Goal: Task Accomplishment & Management: Manage account settings

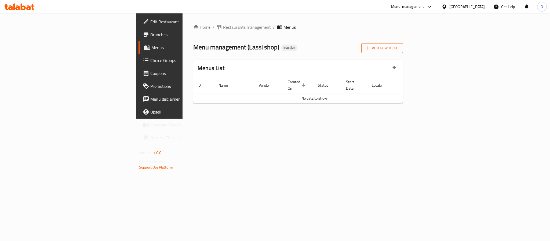
click at [399, 49] on span "Add New Menu" at bounding box center [382, 48] width 33 height 7
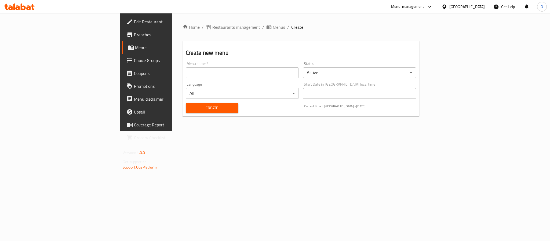
click at [186, 72] on input "text" at bounding box center [242, 72] width 113 height 11
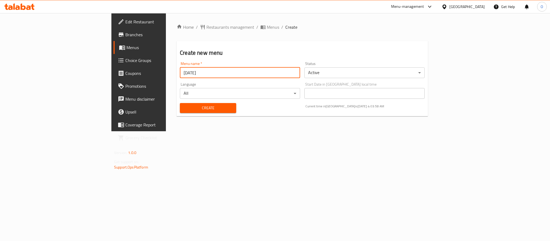
type input "[DATE]"
click at [180, 103] on button "Create" at bounding box center [208, 108] width 56 height 10
click at [267, 27] on span "Menus" at bounding box center [273, 27] width 12 height 6
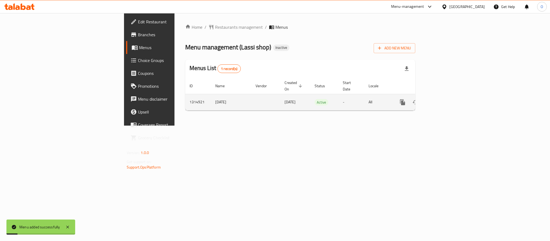
click at [444, 100] on icon "enhanced table" at bounding box center [441, 102] width 5 height 5
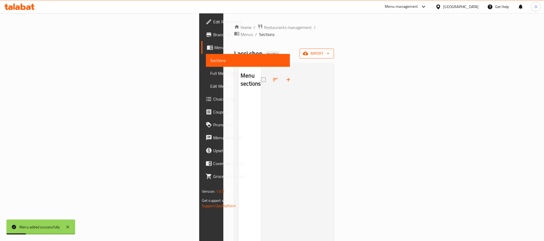
click at [330, 50] on span "import" at bounding box center [317, 53] width 26 height 7
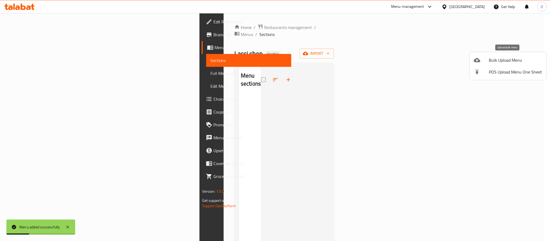
click at [480, 58] on div at bounding box center [481, 60] width 15 height 6
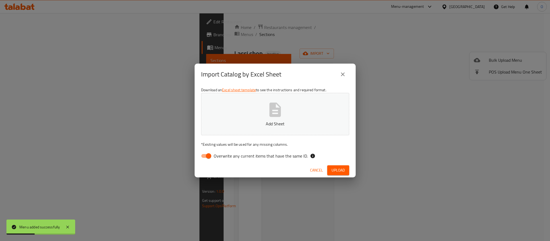
click at [206, 159] on input "Overwrite any current items that have the same ID." at bounding box center [208, 156] width 31 height 10
checkbox input "false"
drag, startPoint x: 337, startPoint y: 169, endPoint x: 288, endPoint y: 143, distance: 54.9
click at [337, 169] on span "Upload" at bounding box center [337, 170] width 13 height 7
click at [251, 136] on div "Download an Excel sheet template to see the instructions and required format. B…" at bounding box center [275, 124] width 161 height 78
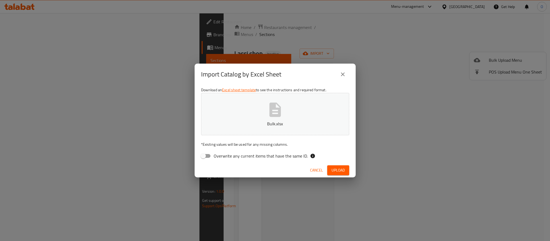
click at [253, 127] on button "Bulk.xlsx" at bounding box center [275, 114] width 148 height 42
click at [344, 167] on span "Upload" at bounding box center [337, 170] width 13 height 7
drag, startPoint x: 278, startPoint y: 90, endPoint x: 279, endPoint y: 102, distance: 11.3
click at [278, 94] on div "Download an Excel sheet template to see the instructions and required format. B…" at bounding box center [275, 124] width 161 height 78
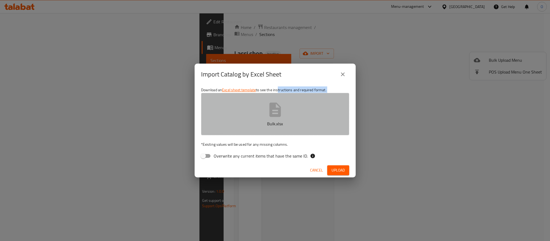
click at [278, 105] on icon "button" at bounding box center [275, 110] width 12 height 14
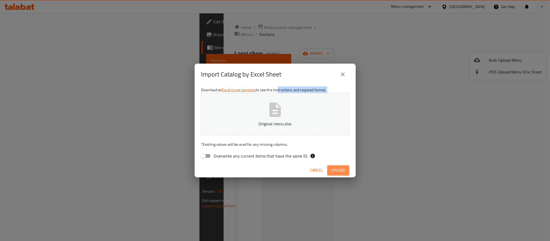
click at [341, 174] on button "Upload" at bounding box center [338, 170] width 22 height 10
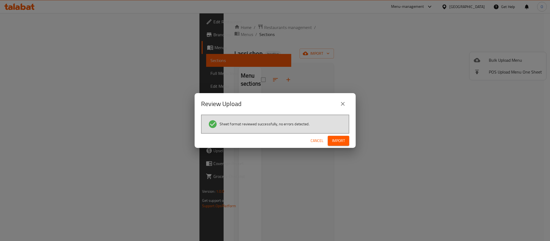
click at [334, 140] on span "Import" at bounding box center [338, 140] width 13 height 7
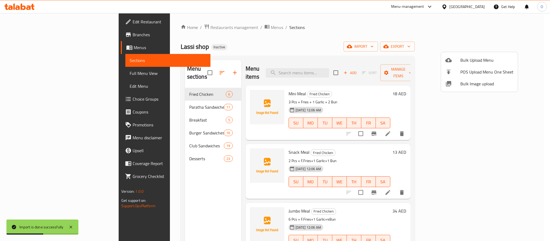
click at [30, 101] on div at bounding box center [275, 120] width 550 height 241
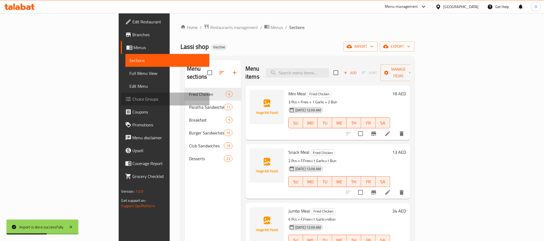
click at [133, 101] on span "Choice Groups" at bounding box center [169, 99] width 72 height 6
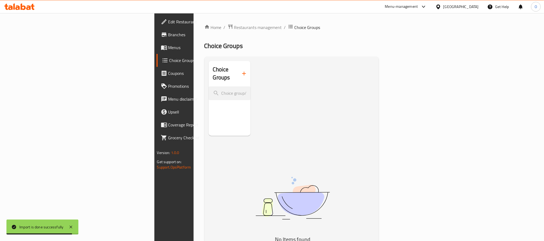
click at [241, 71] on icon "button" at bounding box center [244, 73] width 6 height 6
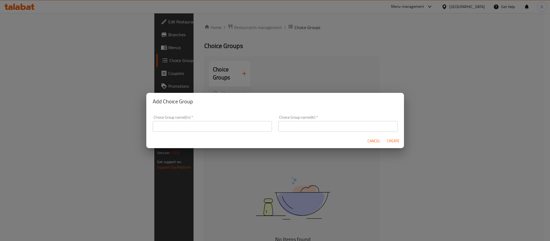
click at [192, 133] on div "Choice Group name(En)   * Choice Group name(En) *" at bounding box center [212, 123] width 126 height 23
click at [223, 126] on input "text" at bounding box center [212, 126] width 119 height 11
type input "Your Choice Of :"
click at [296, 136] on div "Cancel Create" at bounding box center [275, 141] width 258 height 14
drag, startPoint x: 329, startPoint y: 129, endPoint x: 331, endPoint y: 132, distance: 3.6
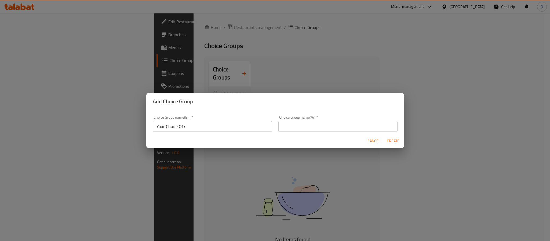
click at [329, 129] on input "text" at bounding box center [337, 126] width 119 height 11
type input "اختيارك من :"
click at [390, 144] on button "Create" at bounding box center [393, 141] width 17 height 10
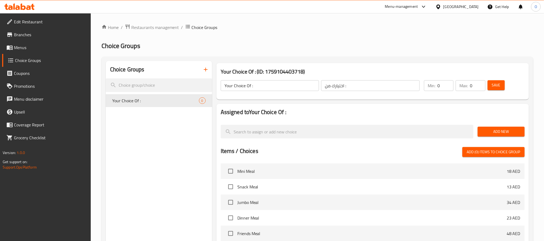
click at [511, 127] on button "Add New" at bounding box center [500, 132] width 47 height 10
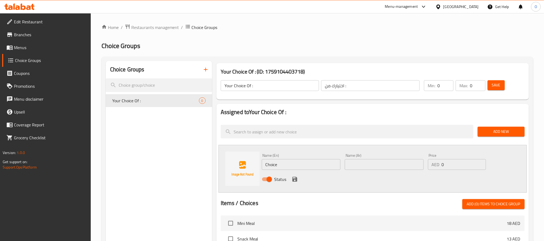
click at [271, 162] on input "Choice" at bounding box center [301, 164] width 79 height 11
type input "Spicy"
type input "ر"
type input "حار"
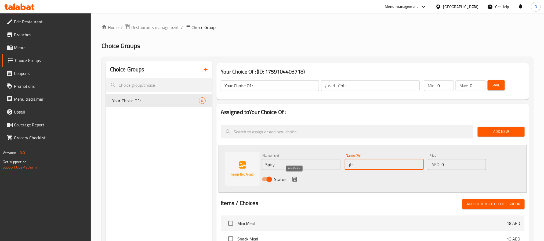
click at [295, 177] on icon "save" at bounding box center [294, 179] width 5 height 5
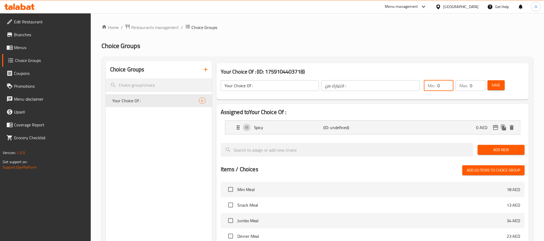
drag, startPoint x: 436, startPoint y: 88, endPoint x: 448, endPoint y: 85, distance: 12.3
click at [448, 85] on div "Min: 0 ​" at bounding box center [439, 85] width 30 height 11
type input "1"
drag, startPoint x: 467, startPoint y: 89, endPoint x: 476, endPoint y: 87, distance: 8.7
click at [476, 87] on div "Max: 0 ​" at bounding box center [470, 85] width 30 height 11
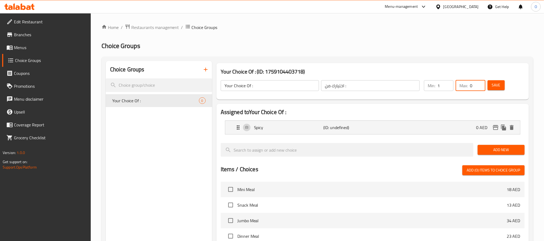
click at [477, 86] on input "0" at bounding box center [477, 85] width 15 height 11
drag, startPoint x: 473, startPoint y: 86, endPoint x: 462, endPoint y: 87, distance: 10.6
click at [462, 87] on div "Max: 01 ​" at bounding box center [470, 85] width 30 height 11
type input "1"
click at [497, 153] on span "Add New" at bounding box center [501, 150] width 38 height 7
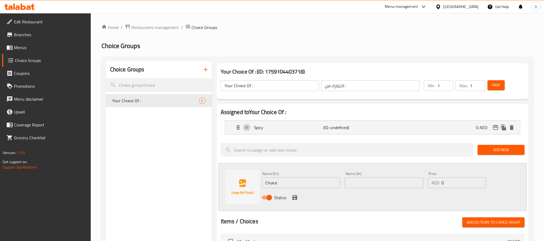
click at [313, 183] on input "Choice" at bounding box center [301, 182] width 79 height 11
type input "آ"
type input "Normal"
type input "عادي"
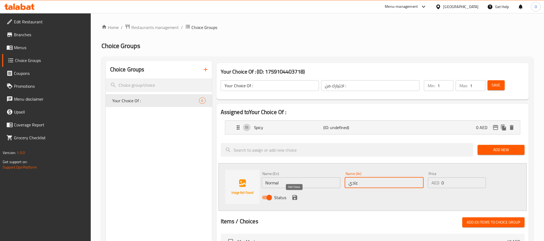
click at [295, 200] on icon "save" at bounding box center [294, 197] width 5 height 5
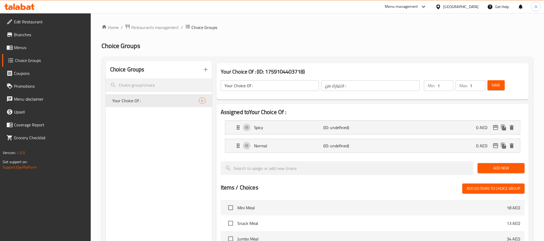
click at [497, 87] on span "Save" at bounding box center [496, 85] width 9 height 7
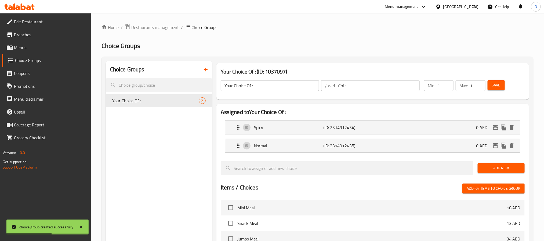
click at [198, 70] on div "Choice Groups" at bounding box center [159, 69] width 106 height 17
click at [207, 70] on icon "button" at bounding box center [205, 69] width 6 height 6
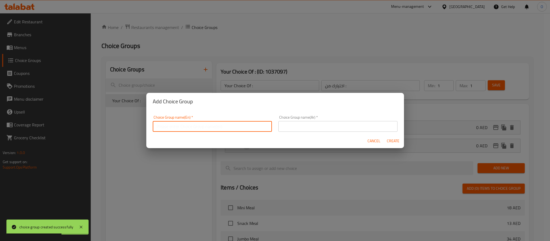
click at [205, 125] on input "text" at bounding box center [212, 126] width 119 height 11
type input "Your Choice Of :1"
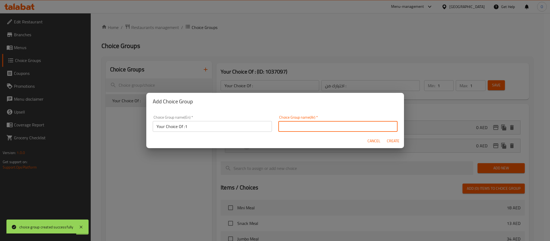
drag, startPoint x: 287, startPoint y: 126, endPoint x: 308, endPoint y: 140, distance: 26.1
click at [288, 126] on input "text" at bounding box center [337, 126] width 119 height 11
type input "اختيارك من :"
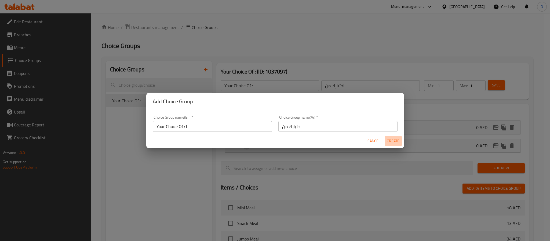
click at [385, 142] on button "Create" at bounding box center [393, 141] width 17 height 10
type input "Your Choice Of :1"
type input "0"
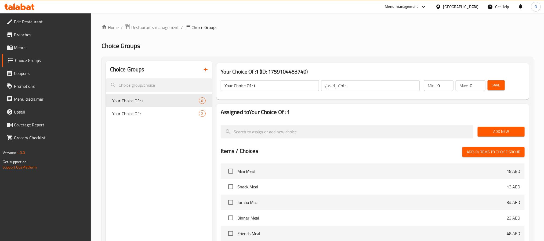
click at [294, 87] on input "Your Choice Of :1" at bounding box center [270, 85] width 99 height 11
type input "Your Choice Of :"
drag, startPoint x: 491, startPoint y: 130, endPoint x: 329, endPoint y: 115, distance: 163.1
click at [491, 130] on span "Add New" at bounding box center [501, 131] width 38 height 7
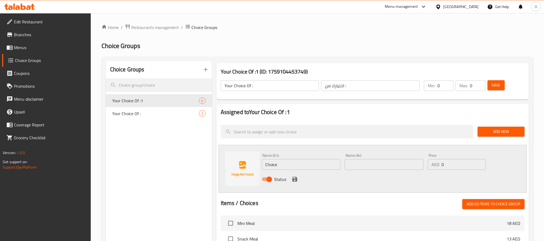
click at [320, 166] on input "Choice" at bounding box center [301, 164] width 79 height 11
paste input "Bread"
type input "Bread"
click at [363, 162] on input "text" at bounding box center [384, 164] width 79 height 11
type input "خبز"
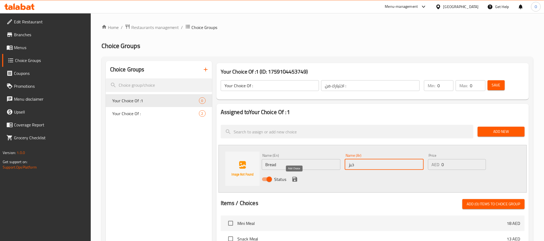
click at [294, 178] on icon "save" at bounding box center [294, 179] width 6 height 6
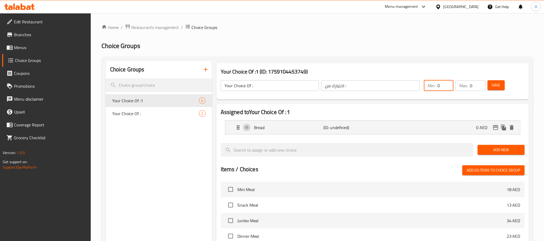
drag, startPoint x: 441, startPoint y: 85, endPoint x: 417, endPoint y: 92, distance: 24.5
click at [417, 92] on div "Your Choice Of : ​ اختيارك من : ​ Min: 0 ​ Max: 0 ​ Save" at bounding box center [372, 86] width 308 height 24
type input "1"
drag, startPoint x: 471, startPoint y: 84, endPoint x: 481, endPoint y: 85, distance: 9.8
click at [476, 84] on div "Max: 0 ​" at bounding box center [470, 85] width 30 height 11
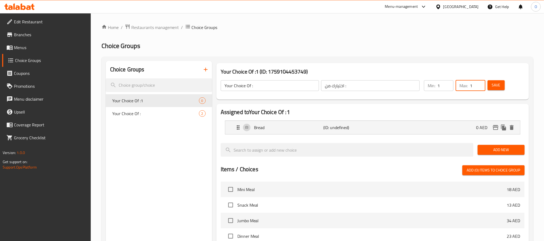
type input "1"
click at [503, 148] on span "Add New" at bounding box center [501, 150] width 38 height 7
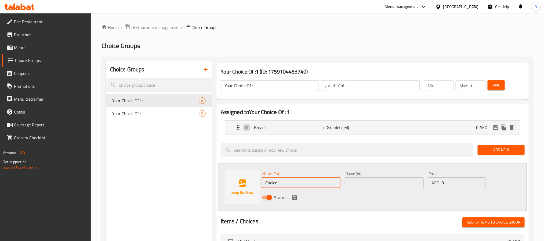
click at [297, 185] on input "Choice" at bounding box center [301, 182] width 79 height 11
click at [291, 185] on input "Choice" at bounding box center [301, 182] width 79 height 11
paste input "Poratta"
type input "Poratta"
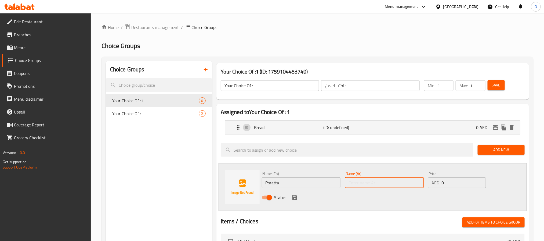
click at [371, 188] on input "text" at bounding box center [384, 182] width 79 height 11
type input "بوراتا"
click at [291, 199] on button "save" at bounding box center [295, 198] width 8 height 8
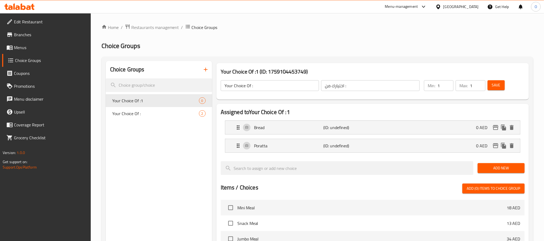
click at [342, 154] on li "Poratta (ID: undefined) 0 AED Name (En) Poratta Name (En) Name (Ar) بوراتا Name…" at bounding box center [373, 146] width 304 height 18
click at [343, 151] on div "Poratta (ID: undefined) 0 AED" at bounding box center [374, 145] width 279 height 13
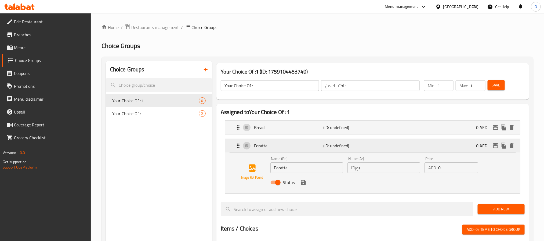
click at [344, 149] on p "(ID: undefined)" at bounding box center [346, 146] width 46 height 6
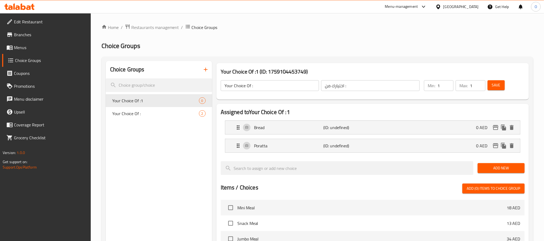
click at [351, 154] on li "Poratta (ID: undefined) 0 AED Name (En) Poratta Name (En) Name (Ar) بوراتا Name…" at bounding box center [373, 146] width 304 height 18
click at [357, 150] on div "Poratta (ID: undefined) 0 AED" at bounding box center [374, 145] width 279 height 13
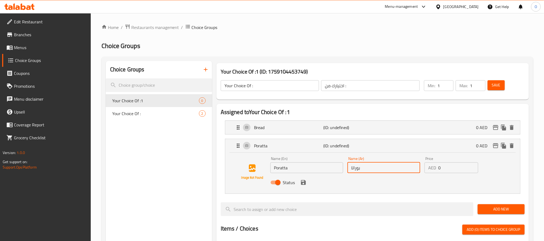
click at [353, 167] on input "بوراتا" at bounding box center [383, 167] width 73 height 11
type input "بوراتا"
click at [301, 184] on icon "save" at bounding box center [303, 182] width 5 height 5
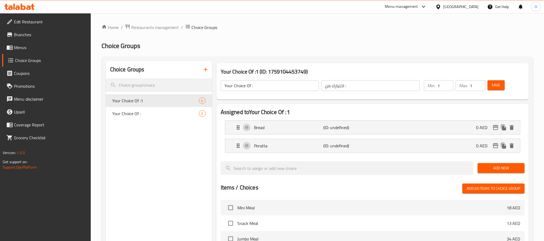
click at [500, 89] on button "Save" at bounding box center [495, 85] width 17 height 10
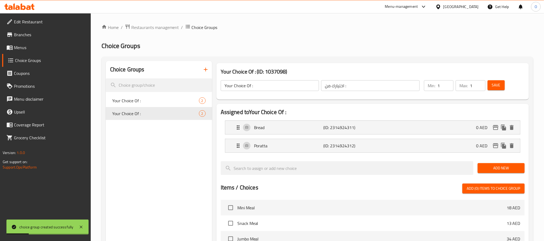
click at [206, 69] on icon "button" at bounding box center [205, 69] width 6 height 6
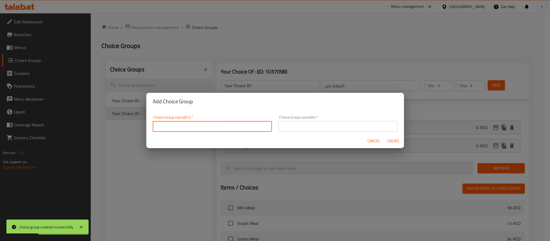
click at [244, 130] on input "text" at bounding box center [212, 126] width 119 height 11
type input "Your Choice Of :1"
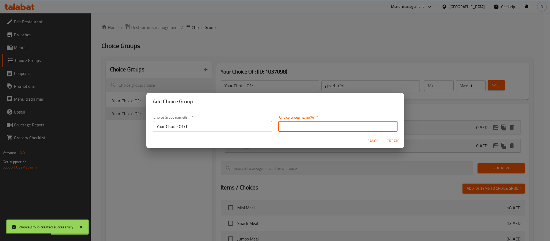
click at [326, 125] on input "text" at bounding box center [337, 126] width 119 height 11
type input "اختيارك للحجم:"
click at [332, 132] on div "Choice Group name(Ar)   * اختيارك للحجم: Choice Group name(Ar) *" at bounding box center [338, 123] width 126 height 23
click at [334, 125] on input "اختيارك للحجم:" at bounding box center [337, 126] width 119 height 11
click at [333, 125] on input "اختيارك للحجم:" at bounding box center [337, 126] width 119 height 11
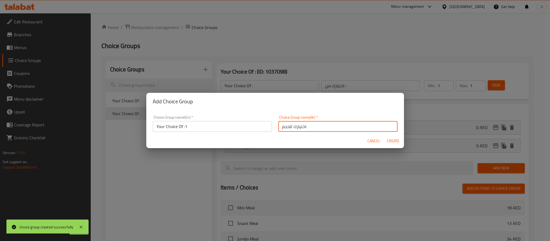
click at [333, 125] on input "اختيارك للحجم:" at bounding box center [337, 126] width 119 height 11
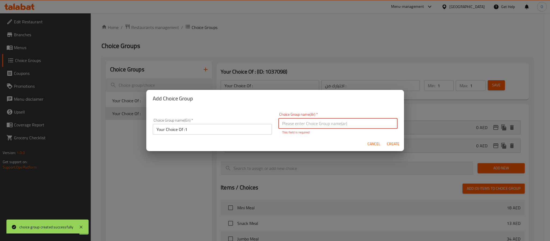
click at [333, 125] on input "text" at bounding box center [337, 123] width 119 height 11
type input "اختيارك من :"
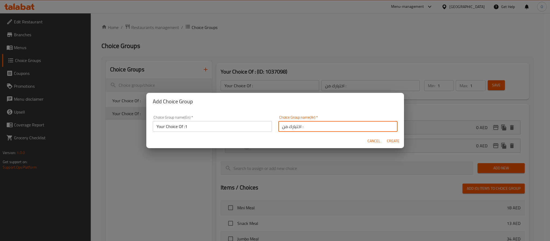
click at [389, 136] on button "Create" at bounding box center [393, 141] width 17 height 10
type input "Your Choice Of :1"
type input "0"
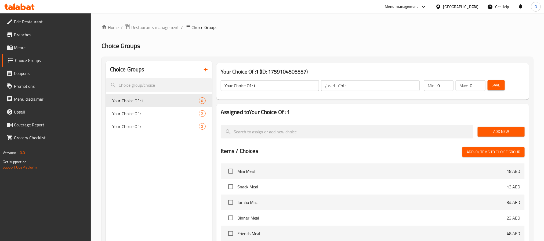
drag, startPoint x: 297, startPoint y: 103, endPoint x: 281, endPoint y: 88, distance: 22.0
click at [290, 96] on div "Your Choice Of :1 (ID: 1759104505557) Your Choice Of :1 ​ اختيارك من : ​ Min: 0…" at bounding box center [371, 205] width 319 height 289
click at [281, 88] on input "Your Choice Of :1" at bounding box center [270, 85] width 99 height 11
type input "Your Choice Of :"
click at [487, 127] on button "Add New" at bounding box center [500, 132] width 47 height 10
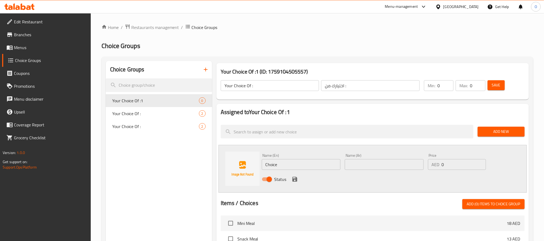
click at [284, 166] on input "Choice" at bounding box center [301, 164] width 79 height 11
paste input "icken"
type input "Chicken"
click at [366, 161] on input "text" at bounding box center [384, 164] width 79 height 11
type input "دجاج"
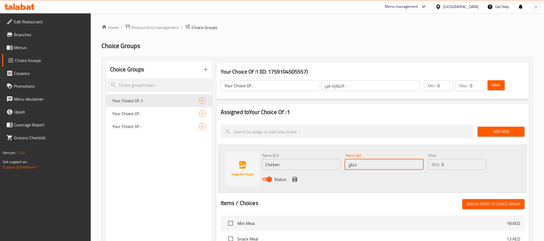
drag, startPoint x: 292, startPoint y: 180, endPoint x: 300, endPoint y: 179, distance: 8.7
click at [292, 180] on icon "save" at bounding box center [294, 179] width 6 height 6
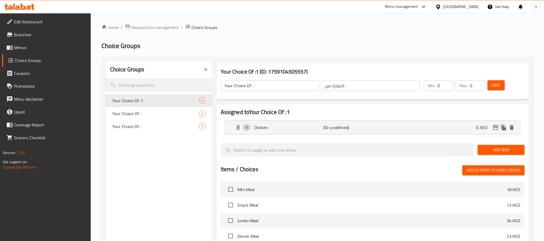
drag, startPoint x: 498, startPoint y: 159, endPoint x: 495, endPoint y: 154, distance: 6.1
click at [498, 159] on div "Add New" at bounding box center [500, 150] width 51 height 18
click at [499, 147] on span "Add New" at bounding box center [501, 150] width 38 height 7
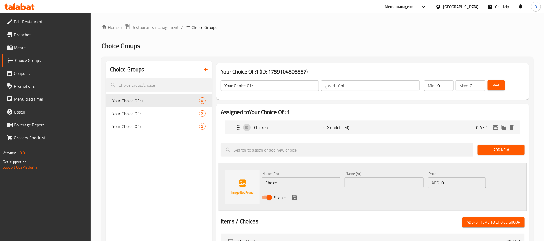
click at [275, 187] on input "Choice" at bounding box center [301, 182] width 79 height 11
type input "Vegetables"
type input "خضروات"
click at [294, 196] on icon "save" at bounding box center [294, 197] width 6 height 6
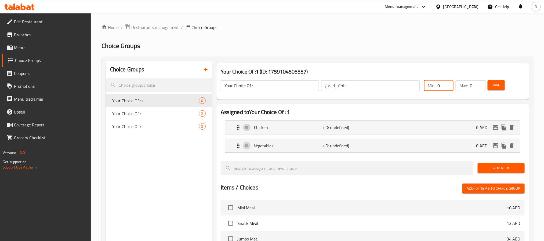
drag, startPoint x: 442, startPoint y: 84, endPoint x: 429, endPoint y: 88, distance: 12.9
click at [429, 88] on div "Min: 0 ​" at bounding box center [439, 85] width 30 height 11
type input "1"
drag, startPoint x: 463, startPoint y: 87, endPoint x: 473, endPoint y: 86, distance: 10.6
click at [473, 86] on div "Max: 0 ​" at bounding box center [470, 85] width 30 height 11
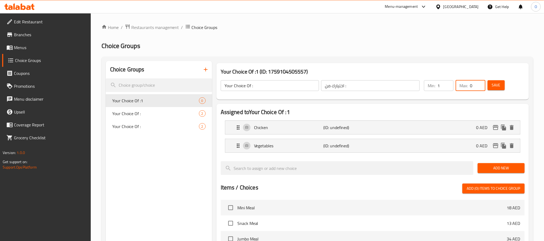
drag, startPoint x: 473, startPoint y: 86, endPoint x: 466, endPoint y: 89, distance: 7.8
click at [466, 89] on div "Max: 0 ​" at bounding box center [470, 85] width 30 height 11
type input "1"
click at [494, 84] on span "Save" at bounding box center [496, 85] width 9 height 7
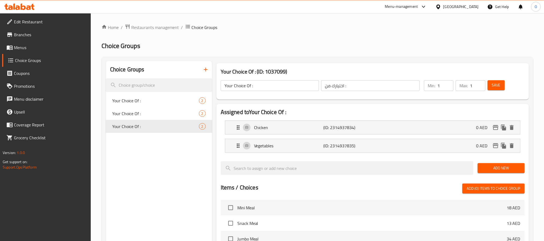
click at [206, 67] on icon "button" at bounding box center [205, 69] width 6 height 6
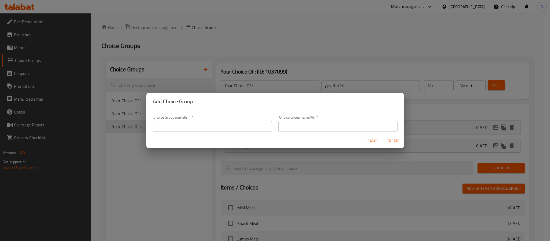
click at [188, 127] on input "text" at bounding box center [212, 126] width 119 height 11
type input "1"
click at [213, 128] on input "1" at bounding box center [212, 126] width 119 height 11
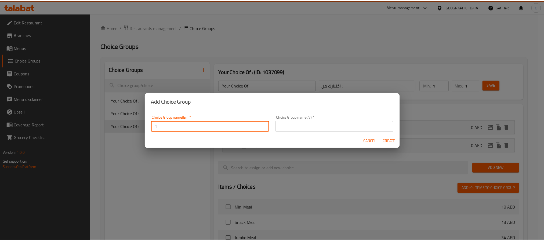
scroll to position [1, 0]
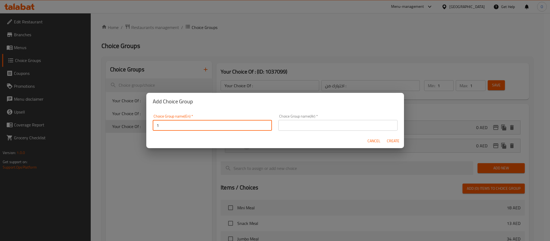
click at [213, 128] on input "1" at bounding box center [212, 125] width 119 height 11
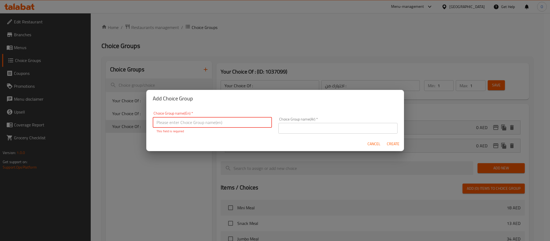
click at [199, 127] on input "text" at bounding box center [212, 122] width 119 height 11
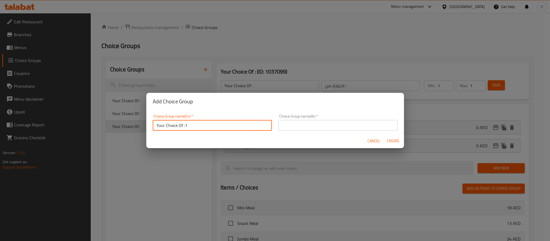
type input "Your Choice Of :1"
click at [297, 129] on input "text" at bounding box center [337, 125] width 119 height 11
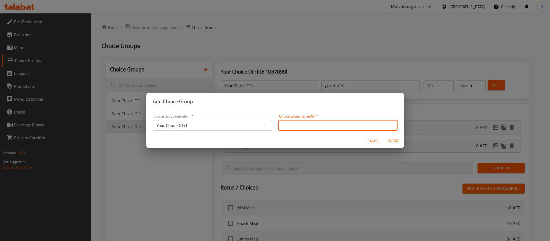
type input "اختيارك من :"
click at [389, 141] on span "Create" at bounding box center [393, 141] width 13 height 7
type input "Your Choice Of :1"
type input "0"
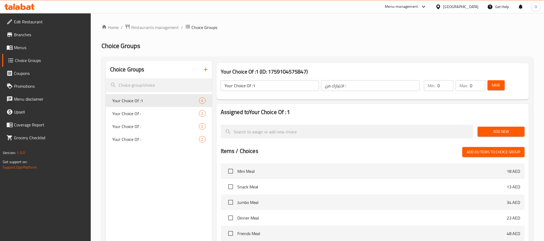
click at [506, 130] on span "Add New" at bounding box center [501, 131] width 38 height 7
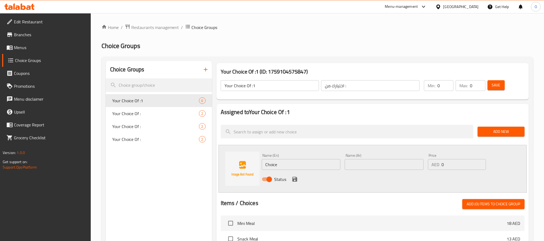
click at [313, 169] on input "Choice" at bounding box center [301, 164] width 79 height 11
click at [314, 168] on input "Choice" at bounding box center [301, 164] width 79 height 11
type input "Chicken"
type input "دجاج"
click at [294, 180] on icon "save" at bounding box center [294, 179] width 6 height 6
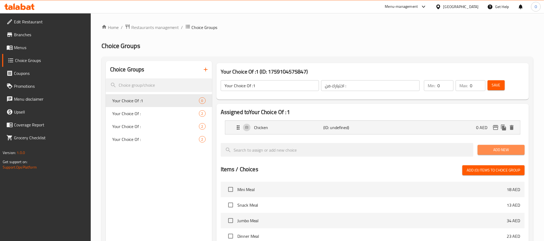
click at [490, 151] on span "Add New" at bounding box center [501, 150] width 38 height 7
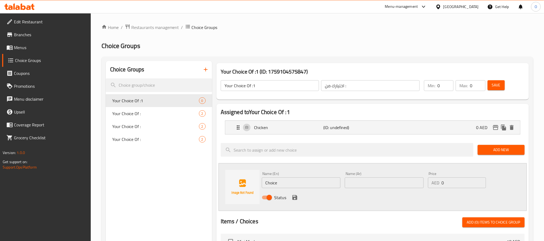
click at [312, 180] on input "Choice" at bounding box center [301, 182] width 79 height 11
type input "Beef"
type input "لحم"
drag, startPoint x: 443, startPoint y: 89, endPoint x: 430, endPoint y: 89, distance: 12.6
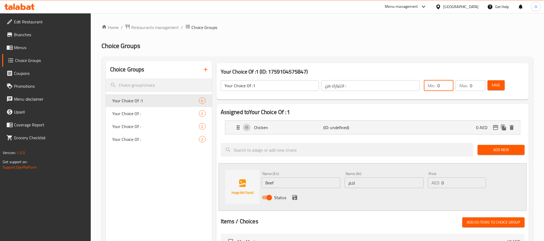
click at [430, 89] on div "Min: 0 ​" at bounding box center [439, 85] width 30 height 11
type input "1"
drag, startPoint x: 460, startPoint y: 88, endPoint x: 379, endPoint y: 87, distance: 81.1
click at [431, 88] on div "Min: 1 ​ Max: 0 ​" at bounding box center [454, 85] width 65 height 15
type input "1"
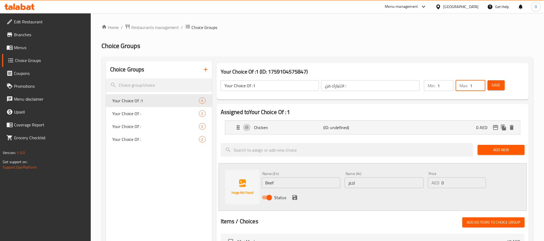
click at [262, 90] on input "Your Choice Of :1" at bounding box center [270, 85] width 99 height 11
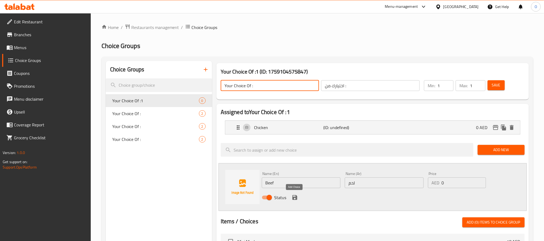
type input "Your Choice Of :"
click at [295, 194] on button "save" at bounding box center [295, 198] width 8 height 8
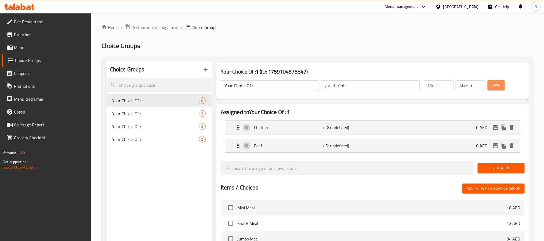
click at [495, 90] on button "Save" at bounding box center [495, 85] width 17 height 10
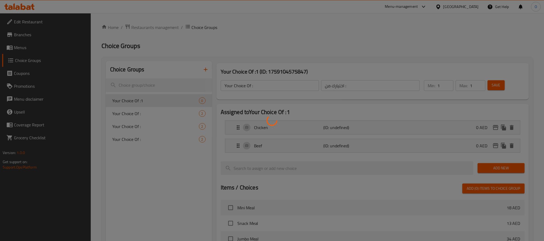
click at [495, 90] on div at bounding box center [272, 120] width 544 height 241
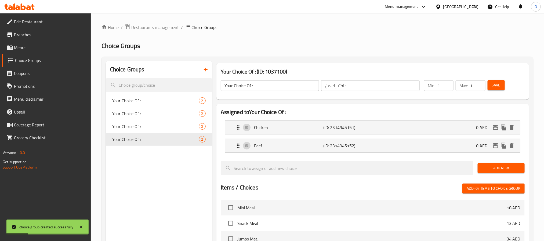
click at [205, 68] on icon "button" at bounding box center [205, 69] width 6 height 6
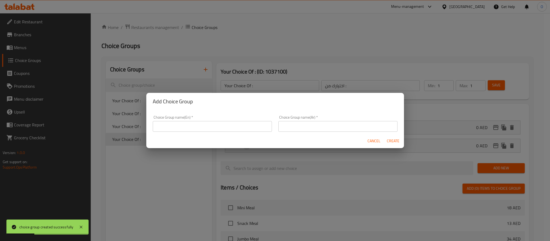
click at [208, 122] on input "text" at bounding box center [212, 126] width 119 height 11
type input "Your Choice Of :1"
drag, startPoint x: 301, startPoint y: 126, endPoint x: 306, endPoint y: 130, distance: 6.9
click at [301, 126] on input "text" at bounding box center [337, 126] width 119 height 11
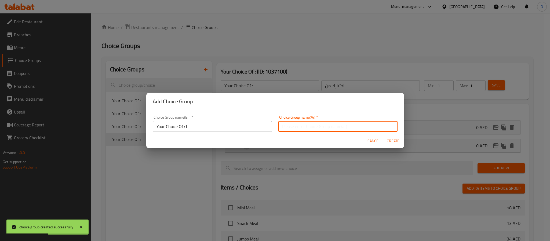
type input "اختيارك من :"
click at [385, 139] on button "Create" at bounding box center [393, 141] width 17 height 10
type input "Your Choice Of :1"
type input "0"
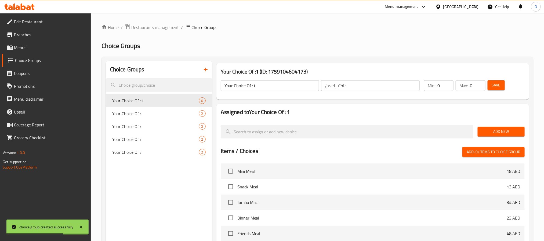
click at [274, 83] on input "Your Choice Of :1" at bounding box center [270, 85] width 99 height 11
type input "Your Choice Of :"
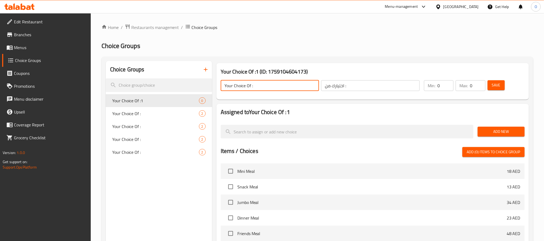
click at [476, 125] on div "Add New" at bounding box center [500, 132] width 51 height 18
click at [489, 132] on span "Add New" at bounding box center [501, 131] width 38 height 7
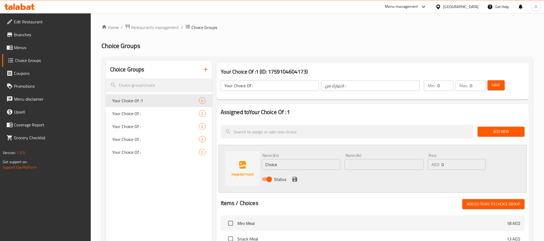
drag, startPoint x: 313, startPoint y: 163, endPoint x: 314, endPoint y: 159, distance: 3.7
click at [313, 163] on input "Choice" at bounding box center [301, 164] width 79 height 11
paste input "blueberry"
type input "blueberry"
click at [370, 162] on input "text" at bounding box center [384, 164] width 79 height 11
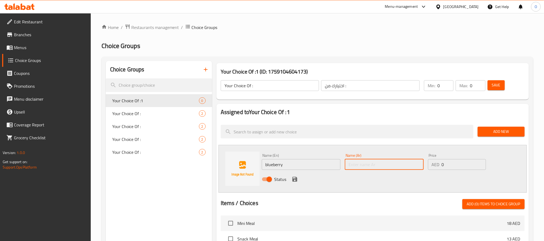
paste input ".توت"
type input ".توت ازرق"
click at [297, 181] on icon "save" at bounding box center [294, 179] width 5 height 5
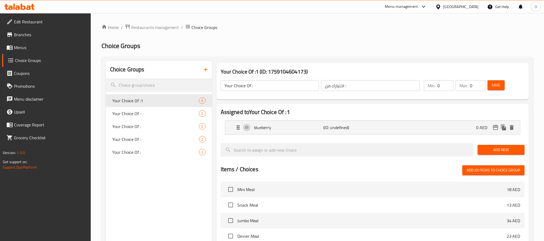
click at [499, 146] on button "Add New" at bounding box center [500, 150] width 47 height 10
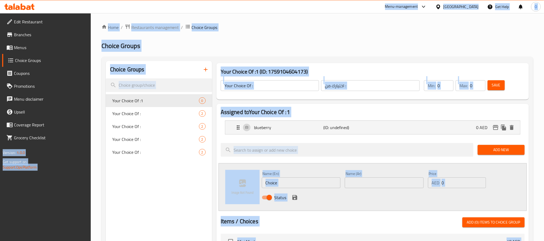
click at [306, 184] on input "Choice" at bounding box center [301, 182] width 79 height 11
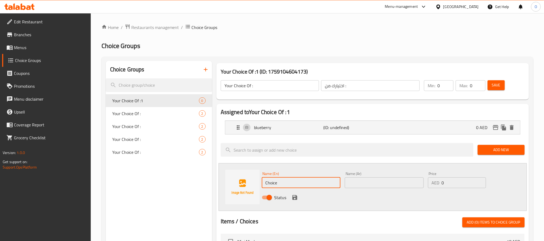
paste input "lavender"
type input "lavender"
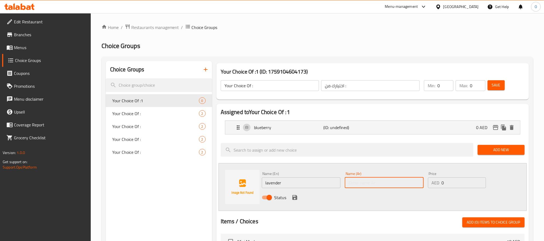
click at [378, 183] on input "text" at bounding box center [384, 182] width 79 height 11
type input "لافندر"
click at [440, 88] on input "0" at bounding box center [445, 85] width 16 height 11
type input "01"
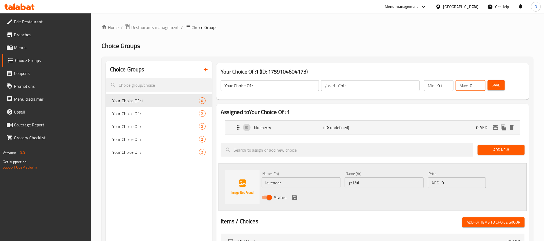
drag, startPoint x: 473, startPoint y: 85, endPoint x: 463, endPoint y: 86, distance: 10.3
click at [463, 86] on div "Max: 0 ​" at bounding box center [470, 85] width 30 height 11
type input "1"
click at [292, 196] on icon "save" at bounding box center [294, 197] width 6 height 6
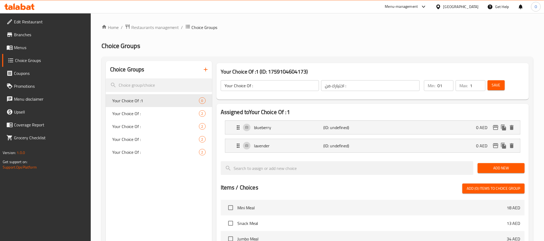
click at [499, 82] on span "Save" at bounding box center [496, 85] width 9 height 7
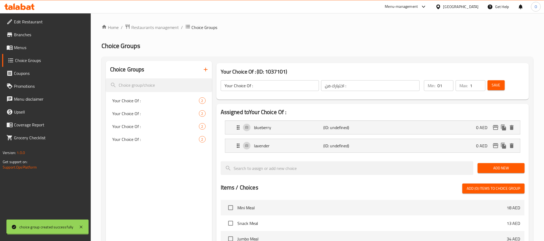
type input "1"
click at [202, 72] on icon "button" at bounding box center [205, 69] width 6 height 6
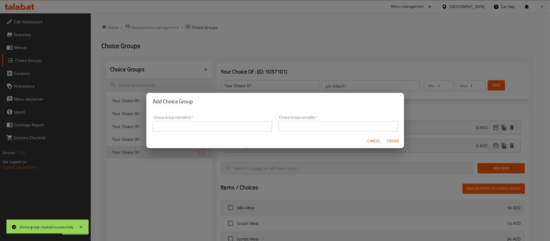
click at [214, 122] on input "text" at bounding box center [212, 126] width 119 height 11
type input "Your Choice Of :1"
click at [338, 126] on input "text" at bounding box center [337, 126] width 119 height 11
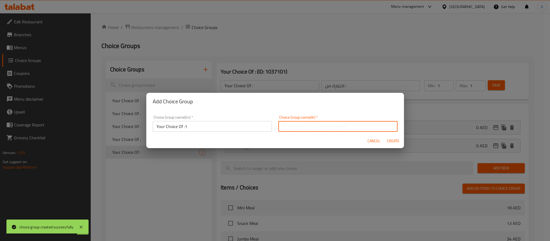
type input "اختيارك من :"
click at [387, 142] on span "Create" at bounding box center [393, 141] width 13 height 7
type input "Your Choice Of :1"
type input "0"
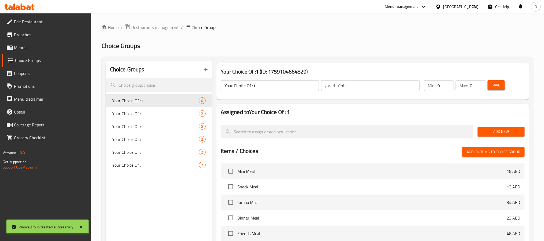
click at [267, 81] on input "Your Choice Of :1" at bounding box center [270, 85] width 99 height 11
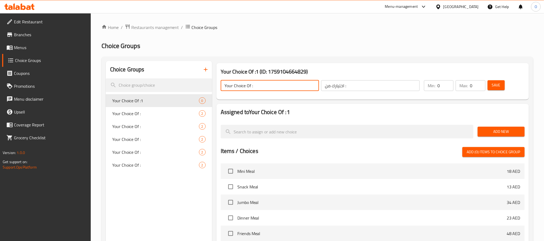
type input "Your Choice Of :"
drag, startPoint x: 509, startPoint y: 137, endPoint x: 511, endPoint y: 132, distance: 5.6
click at [509, 137] on div "Add New" at bounding box center [500, 132] width 51 height 18
click at [511, 131] on span "Add New" at bounding box center [501, 131] width 38 height 7
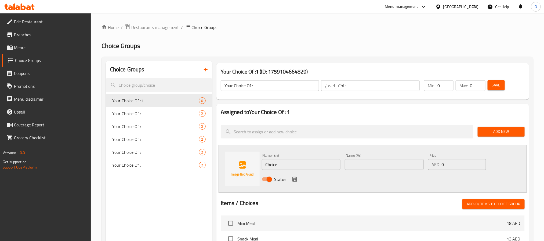
click at [286, 161] on div "Name (En) Choice Name (En)" at bounding box center [301, 162] width 79 height 16
click at [286, 166] on input "Choice" at bounding box center [301, 164] width 79 height 11
paste input "light appl"
type input "light apple"
click at [370, 167] on input "text" at bounding box center [384, 164] width 79 height 11
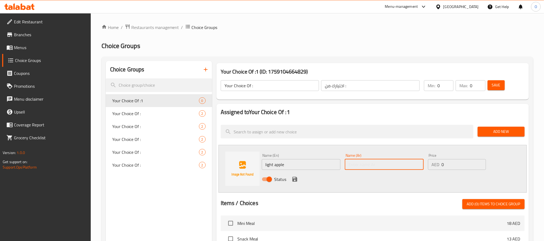
paste input "لتفاح الخفيفة"
drag, startPoint x: 372, startPoint y: 165, endPoint x: 376, endPoint y: 165, distance: 4.3
click at [376, 165] on input "لتفاح الخفيفة" at bounding box center [384, 164] width 79 height 11
click at [362, 166] on input "تفاح الخفيفة" at bounding box center [384, 164] width 79 height 11
drag, startPoint x: 367, startPoint y: 167, endPoint x: 373, endPoint y: 167, distance: 5.7
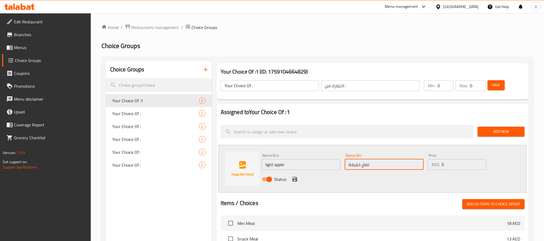
click at [368, 167] on input "تفاح خفيفة" at bounding box center [384, 164] width 79 height 11
click at [375, 167] on input "تفاح خفيفة" at bounding box center [384, 164] width 79 height 11
type input "تفاح خفيف"
click at [297, 181] on icon "save" at bounding box center [294, 179] width 6 height 6
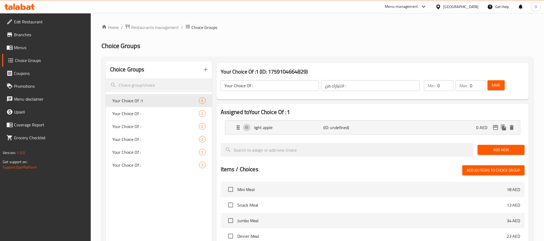
drag, startPoint x: 443, startPoint y: 86, endPoint x: 425, endPoint y: 89, distance: 17.7
click at [425, 89] on div "Min: 0 ​" at bounding box center [439, 85] width 30 height 11
type input "1"
drag, startPoint x: 474, startPoint y: 83, endPoint x: 449, endPoint y: 88, distance: 25.4
click at [449, 88] on div "Min: 1 ​ Max: 0 ​" at bounding box center [454, 85] width 65 height 15
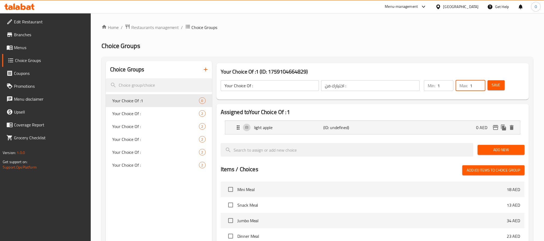
type input "1"
click at [494, 146] on button "Add New" at bounding box center [500, 150] width 47 height 10
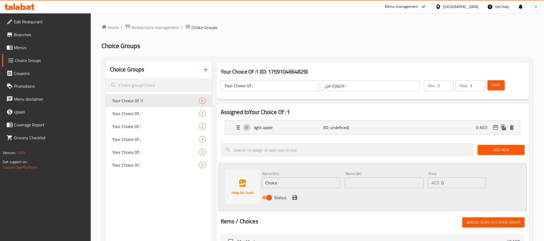
click at [291, 178] on input "Choice" at bounding box center [301, 182] width 79 height 11
paste input "malt"
type input "malt"
type input "شعير"
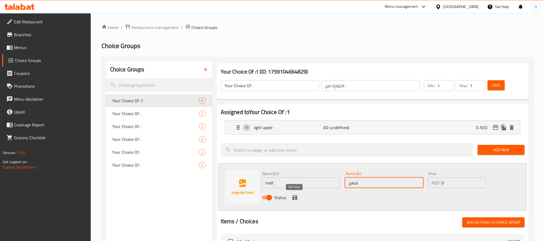
click at [293, 197] on icon "save" at bounding box center [294, 197] width 5 height 5
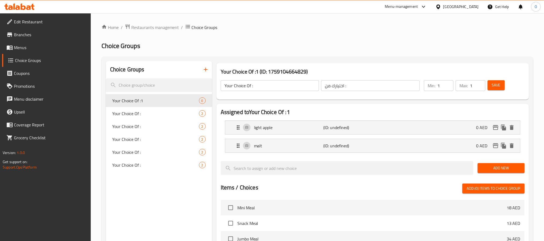
click at [501, 83] on button "Save" at bounding box center [495, 85] width 17 height 10
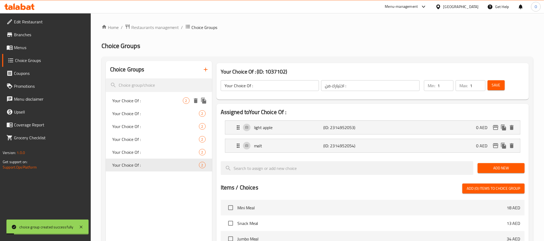
click at [161, 95] on div "Your Choice Of : 2" at bounding box center [159, 100] width 106 height 13
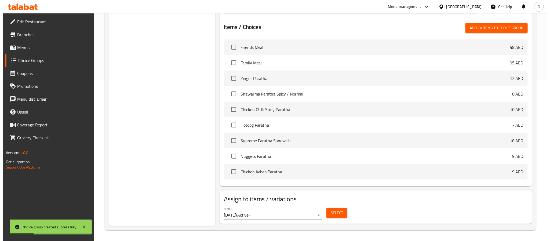
scroll to position [121, 0]
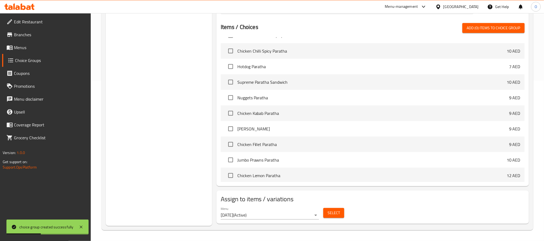
drag, startPoint x: 347, startPoint y: 217, endPoint x: 325, endPoint y: 213, distance: 22.1
click at [345, 217] on div "Menu [DATE] ( Active ) Select" at bounding box center [372, 213] width 308 height 17
click at [324, 213] on button "Select" at bounding box center [333, 213] width 21 height 10
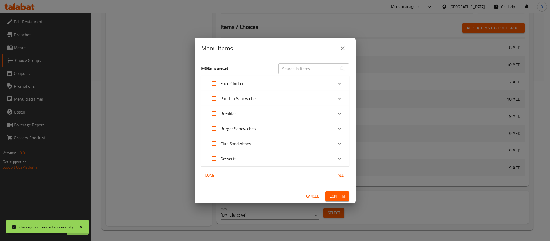
click at [306, 71] on input "text" at bounding box center [307, 68] width 59 height 11
paste input "Shawarma Paratha Spicy / Normal"
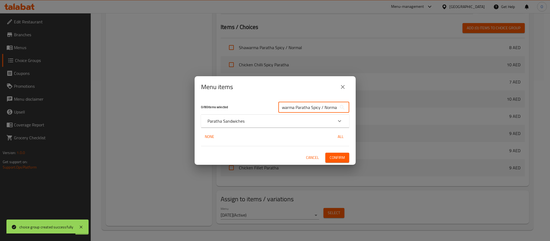
type input "Shawarma Paratha Spicy / Normal"
click at [206, 118] on div "Paratha Sandwiches" at bounding box center [275, 121] width 148 height 13
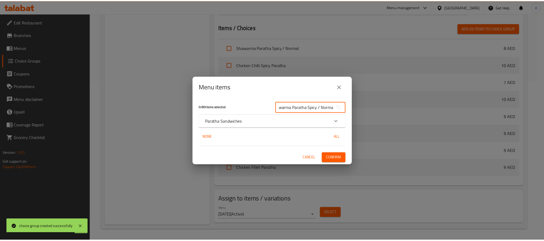
scroll to position [0, 0]
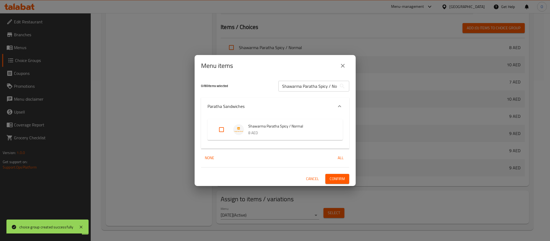
click at [219, 136] on input "Expand" at bounding box center [221, 129] width 13 height 13
checkbox input "true"
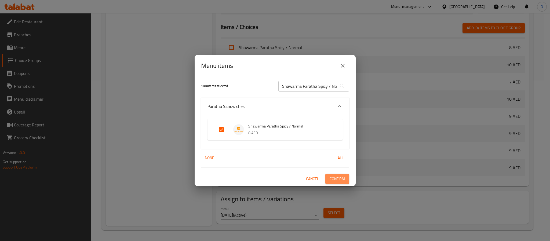
click at [336, 177] on span "Confirm" at bounding box center [337, 179] width 15 height 7
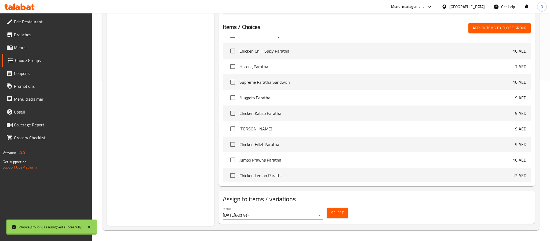
scroll to position [111, 0]
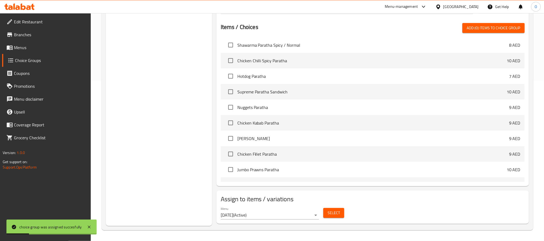
drag, startPoint x: 333, startPoint y: 199, endPoint x: 330, endPoint y: 212, distance: 13.3
click at [332, 206] on div "Assign to items / variations Menu [DATE] ( Active ) Select" at bounding box center [372, 207] width 312 height 33
click at [330, 213] on span "Select" at bounding box center [333, 213] width 12 height 7
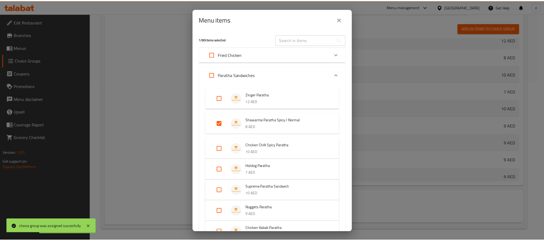
scroll to position [121, 0]
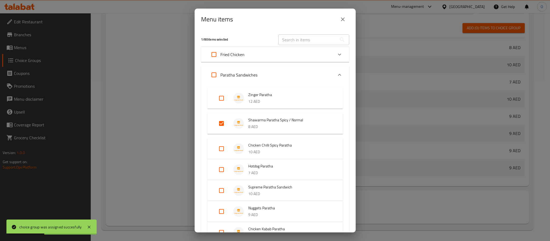
click at [299, 37] on input "text" at bounding box center [307, 39] width 59 height 11
paste input "Egg Burj W. Bread/Poratta"
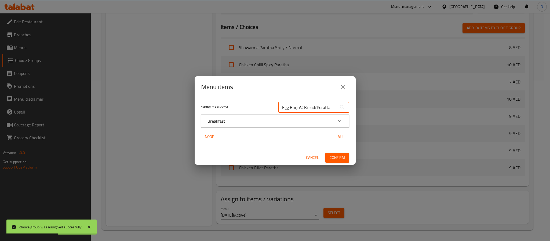
type input "Egg Burj W. Bread/Poratta"
drag, startPoint x: 144, startPoint y: 46, endPoint x: 138, endPoint y: 64, distance: 18.8
click at [144, 46] on div "Menu items 1 / 80 items selected Egg Burj W. Bread/Poratta ​ Breakfast Egg Burj…" at bounding box center [275, 120] width 550 height 241
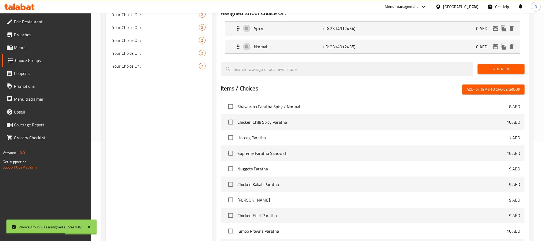
scroll to position [0, 0]
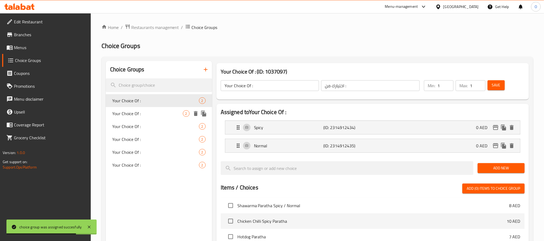
click at [138, 109] on div "Your Choice Of : 2" at bounding box center [159, 113] width 106 height 13
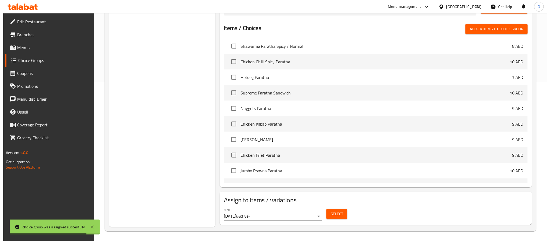
scroll to position [161, 0]
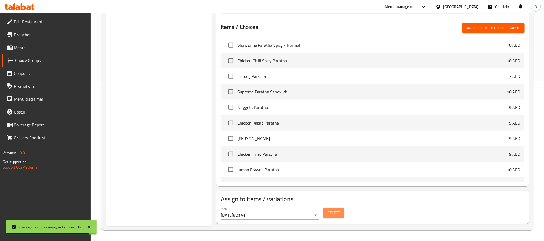
click at [326, 210] on button "Select" at bounding box center [333, 213] width 21 height 10
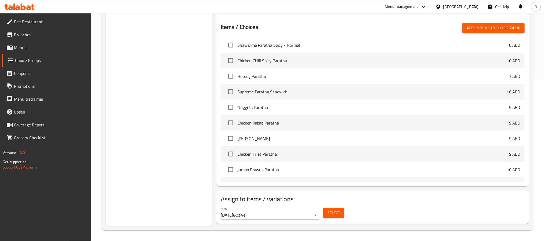
click at [340, 216] on button "Select" at bounding box center [333, 213] width 21 height 10
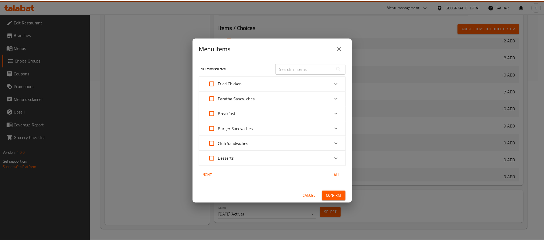
scroll to position [121, 0]
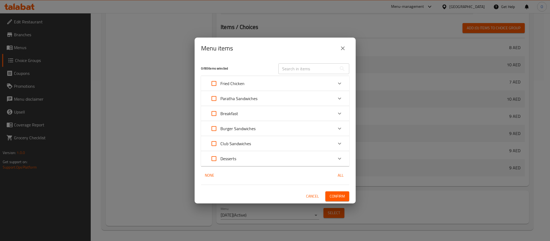
click at [304, 66] on input "text" at bounding box center [307, 68] width 59 height 11
paste input "Egg Burj W. Bread/Poratta"
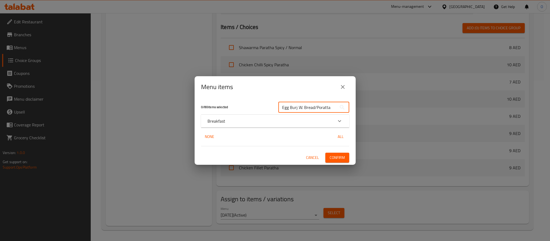
type input "Egg Burj W. Bread/Poratta"
drag, startPoint x: 254, startPoint y: 101, endPoint x: 253, endPoint y: 118, distance: 16.5
click at [253, 116] on div "0 / 80 items selected Egg Burj W. Bread/Poratta ​ Breakfast Egg Burj W. Bread/P…" at bounding box center [275, 131] width 161 height 67
click at [248, 117] on div "Breakfast" at bounding box center [275, 121] width 148 height 13
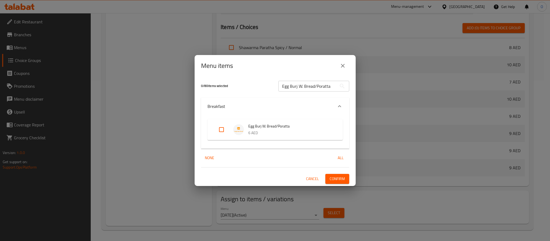
click at [226, 134] on input "Expand" at bounding box center [221, 129] width 13 height 13
checkbox input "true"
click at [341, 175] on button "Confirm" at bounding box center [337, 179] width 24 height 10
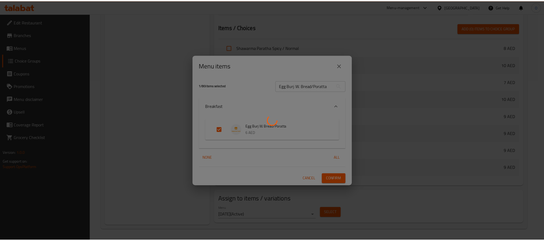
scroll to position [111, 0]
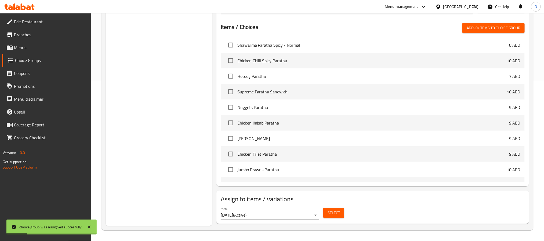
click at [169, 65] on div "Choice Groups Your Choice Of : 2 Your Choice Of : 2 Your Choice Of : 2 Your Cho…" at bounding box center [159, 63] width 106 height 326
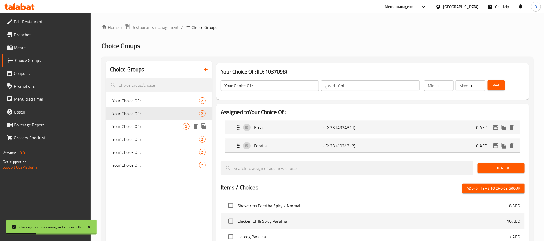
click at [138, 126] on span "Your Choice Of :" at bounding box center [147, 126] width 71 height 6
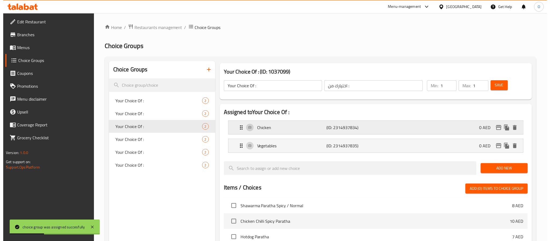
scroll to position [161, 0]
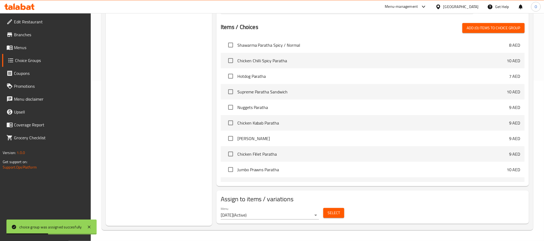
click at [324, 210] on button "Select" at bounding box center [333, 213] width 21 height 10
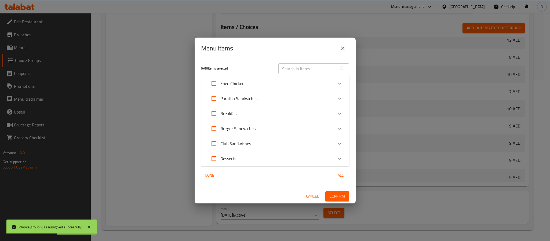
scroll to position [121, 0]
drag, startPoint x: 324, startPoint y: 65, endPoint x: 321, endPoint y: 66, distance: 3.3
click at [324, 65] on input "text" at bounding box center [307, 68] width 59 height 11
paste input "Lassi special Chicken / Vegetable club"
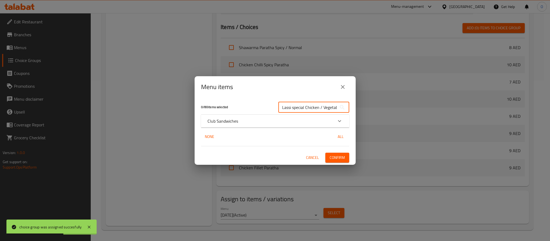
scroll to position [0, 12]
type input "Lassi special Chicken / Vegetable club"
click at [255, 113] on div "0 / 80 items selected" at bounding box center [236, 107] width 77 height 21
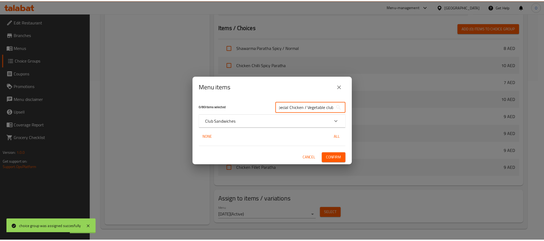
scroll to position [0, 0]
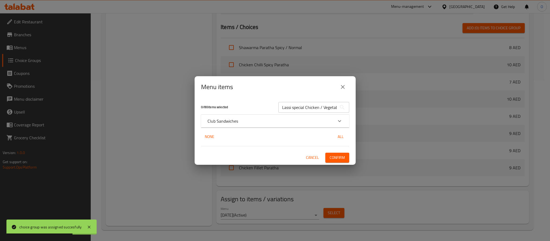
drag, startPoint x: 255, startPoint y: 114, endPoint x: 254, endPoint y: 117, distance: 3.7
click at [255, 114] on div "0 / 80 items selected" at bounding box center [236, 107] width 77 height 21
click at [254, 119] on div "Club Sandwiches" at bounding box center [270, 121] width 126 height 6
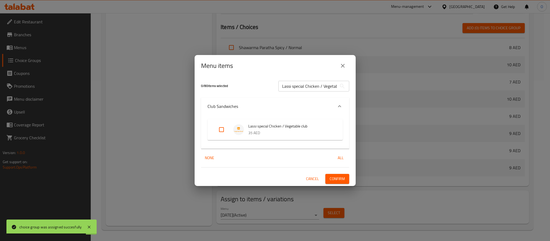
click at [166, 184] on div "Menu items 0 / 80 items selected Lassi special Chicken / Vegetable club ​ Club …" at bounding box center [275, 120] width 550 height 241
click at [218, 131] on input "Expand" at bounding box center [221, 129] width 13 height 13
checkbox input "true"
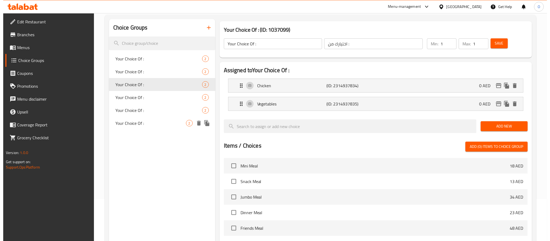
scroll to position [161, 0]
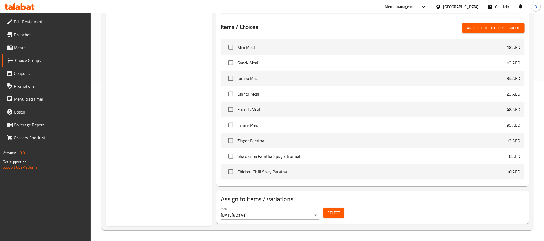
click at [332, 212] on span "Select" at bounding box center [333, 213] width 12 height 7
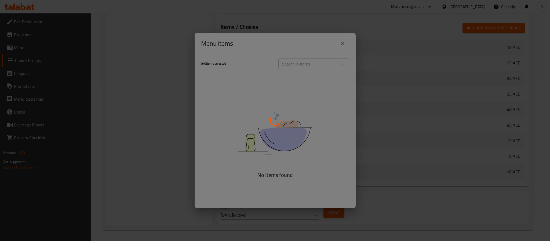
click at [296, 63] on div at bounding box center [275, 120] width 550 height 241
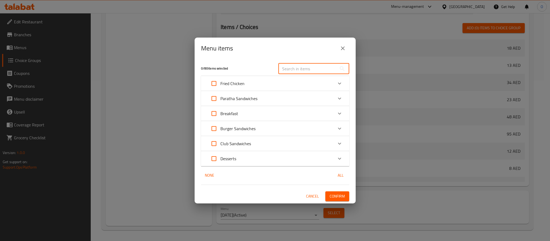
drag, startPoint x: 297, startPoint y: 69, endPoint x: 292, endPoint y: 72, distance: 5.8
click at [297, 69] on input "text" at bounding box center [307, 68] width 59 height 11
paste input "Lassi special Chicken / Vegetable club"
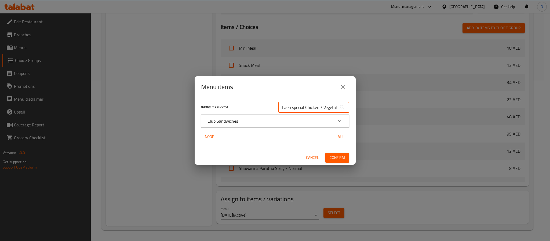
scroll to position [0, 12]
type input "Lassi special Chicken / Vegetable club"
drag, startPoint x: 232, startPoint y: 113, endPoint x: 234, endPoint y: 117, distance: 4.0
click at [233, 114] on div "0 / 80 items selected" at bounding box center [236, 107] width 77 height 21
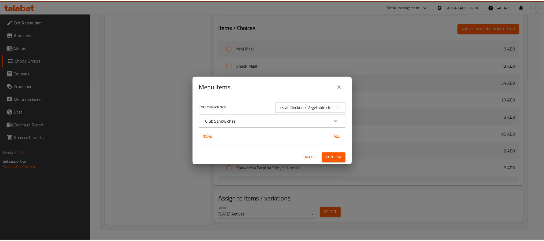
scroll to position [0, 0]
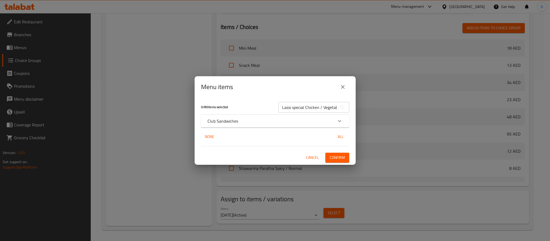
click at [234, 117] on div "Club Sandwiches" at bounding box center [275, 121] width 148 height 13
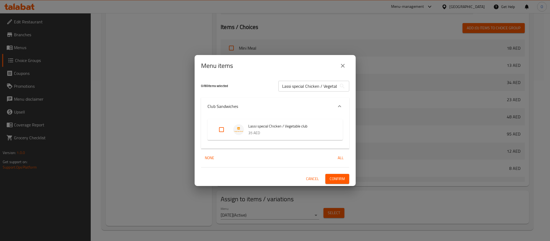
click at [226, 134] on input "Expand" at bounding box center [221, 129] width 13 height 13
checkbox input "true"
click at [334, 177] on span "Confirm" at bounding box center [337, 179] width 15 height 7
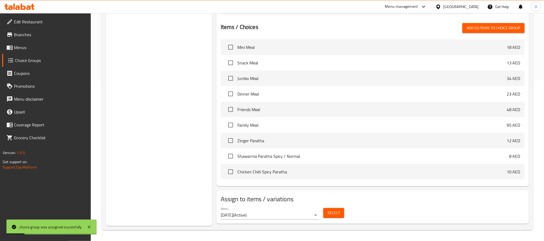
click at [187, 91] on div "Choice Groups Your Choice Of : 2 Your Choice Of : 2 Your Choice Of : 2 Your Cho…" at bounding box center [159, 63] width 106 height 326
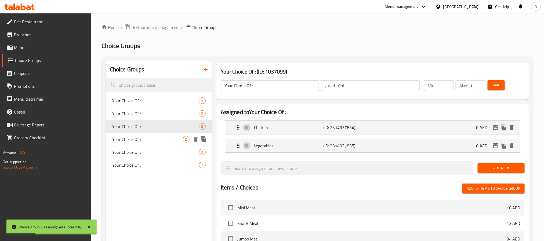
click at [143, 135] on div "Your Choice Of : 2" at bounding box center [159, 139] width 106 height 13
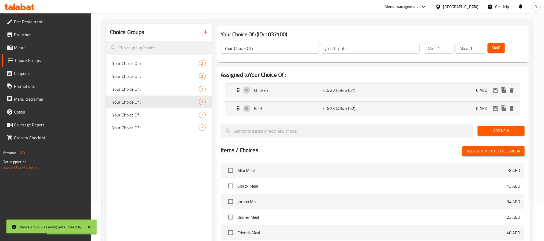
scroll to position [161, 0]
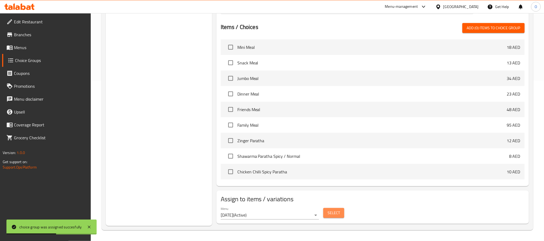
click at [338, 212] on span "Select" at bounding box center [333, 213] width 12 height 7
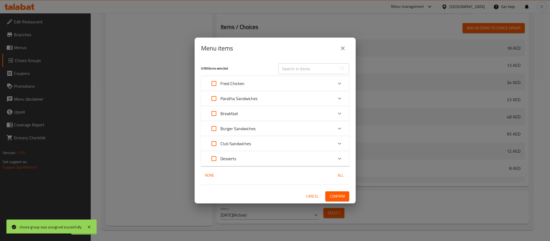
click at [299, 62] on div "​" at bounding box center [313, 68] width 77 height 17
click at [297, 72] on input "text" at bounding box center [307, 68] width 59 height 11
paste input "Cajun Burger"
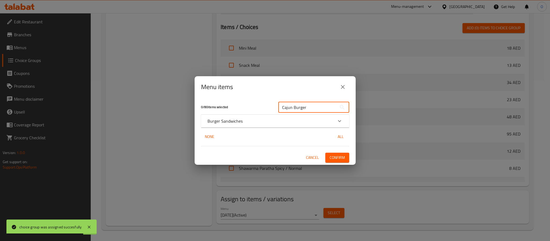
type input "Cajun Burger"
click at [247, 125] on div "Burger Sandwiches" at bounding box center [275, 121] width 148 height 13
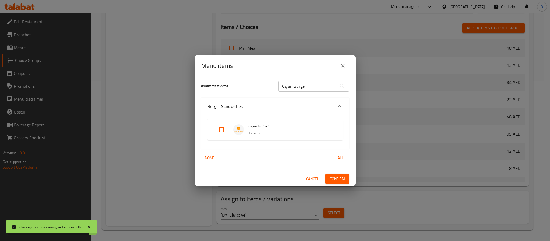
click at [216, 136] on input "Expand" at bounding box center [221, 129] width 13 height 13
checkbox input "true"
click at [338, 180] on span "Confirm" at bounding box center [337, 179] width 15 height 7
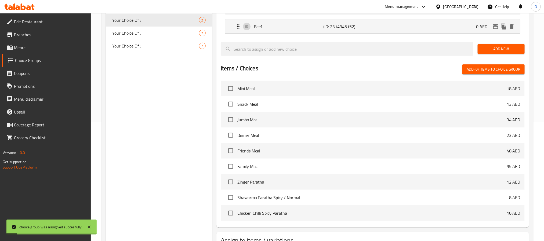
scroll to position [80, 0]
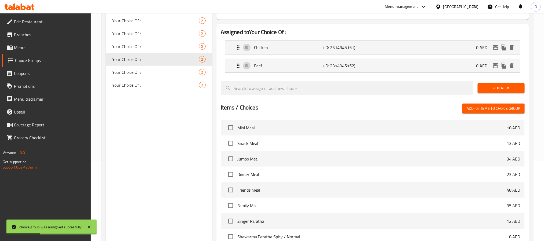
click at [201, 126] on div "Choice Groups Your Choice Of : 2 Your Choice Of : 2 Your Choice Of : 2 Your Cho…" at bounding box center [159, 144] width 106 height 326
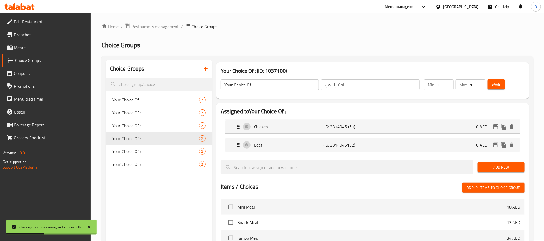
scroll to position [0, 0]
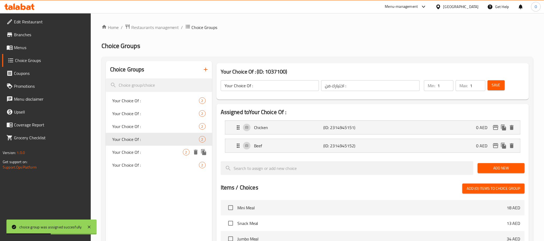
click at [158, 157] on div "Your Choice Of : 2" at bounding box center [159, 152] width 106 height 13
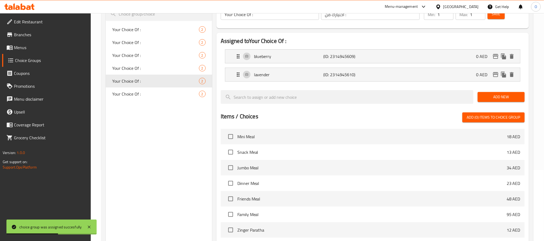
scroll to position [161, 0]
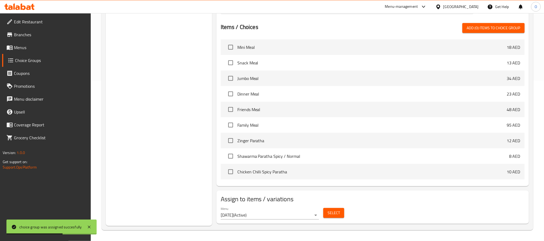
click at [345, 213] on div "Select" at bounding box center [333, 213] width 25 height 14
click at [339, 213] on button "Select" at bounding box center [333, 213] width 21 height 10
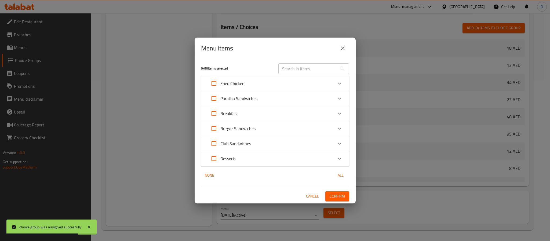
click at [313, 67] on input "text" at bounding box center [307, 68] width 59 height 11
paste input "Princess Purple"
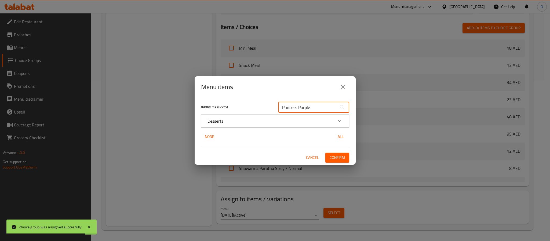
type input "Princess Purple"
click at [245, 122] on div "Desserts" at bounding box center [270, 121] width 126 height 6
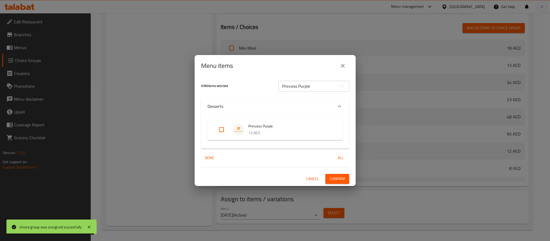
drag, startPoint x: 223, startPoint y: 136, endPoint x: 223, endPoint y: 130, distance: 5.1
click at [223, 134] on input "Expand" at bounding box center [221, 129] width 13 height 13
click at [223, 130] on input "Expand" at bounding box center [221, 129] width 13 height 13
click at [222, 129] on input "Expand" at bounding box center [221, 129] width 13 height 13
checkbox input "true"
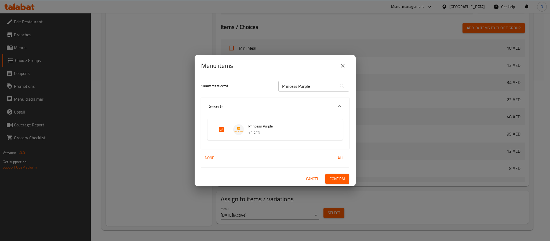
click at [341, 172] on div "1 / 80 items selected Princess Purple ​ Desserts Princess Purple 13 AED None Al…" at bounding box center [275, 131] width 161 height 110
click at [341, 179] on span "Confirm" at bounding box center [337, 179] width 15 height 7
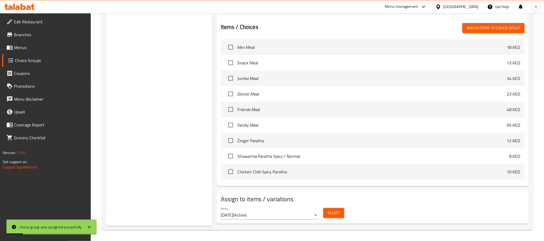
click at [192, 98] on div "Choice Groups Your Choice Of : 2 Your Choice Of : 2 Your Choice Of : 2 Your Cho…" at bounding box center [159, 63] width 106 height 326
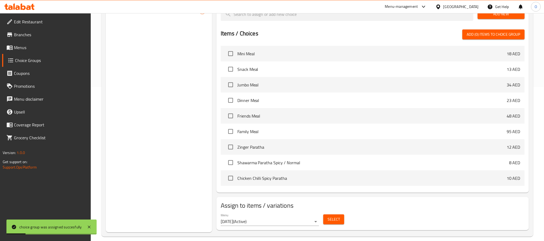
scroll to position [0, 0]
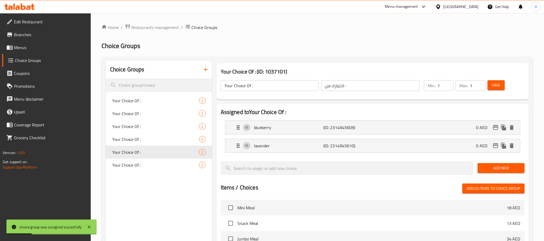
click at [128, 171] on div "Choice Groups Your Choice Of : 2 Your Choice Of : 2 Your Choice Of : 2 Your Cho…" at bounding box center [159, 224] width 106 height 326
click at [130, 165] on span "Your Choice Of :" at bounding box center [147, 165] width 71 height 6
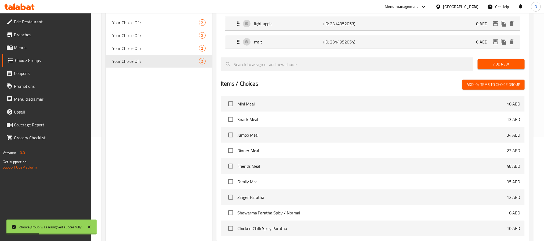
scroll to position [161, 0]
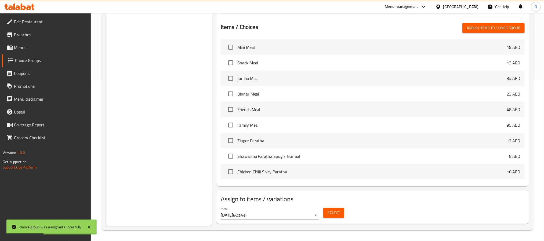
click at [334, 210] on span "Select" at bounding box center [333, 213] width 12 height 7
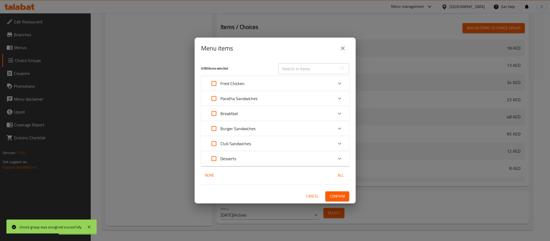
click at [324, 67] on input "text" at bounding box center [307, 68] width 59 height 11
paste input "Armstel Light"
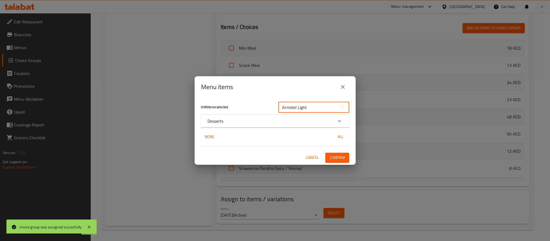
type input "Armstel Light"
click at [225, 123] on div "Desserts" at bounding box center [270, 121] width 126 height 6
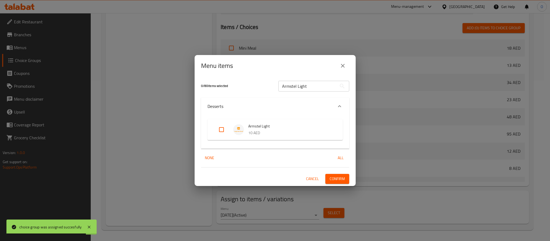
click at [225, 132] on input "Expand" at bounding box center [221, 129] width 13 height 13
checkbox input "true"
click at [331, 181] on span "Confirm" at bounding box center [337, 179] width 15 height 7
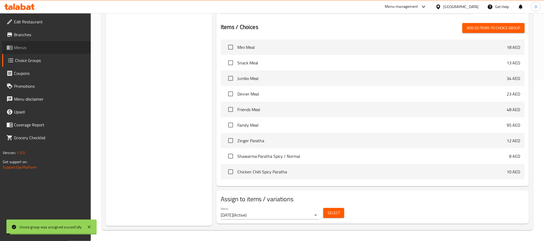
click at [24, 48] on span "Menus" at bounding box center [50, 47] width 72 height 6
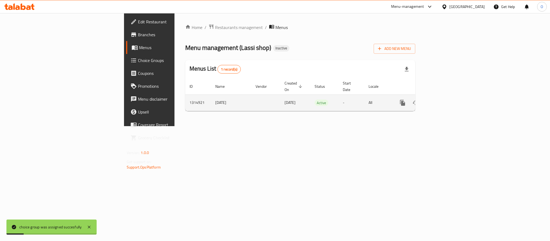
click at [444, 100] on icon "enhanced table" at bounding box center [441, 103] width 6 height 6
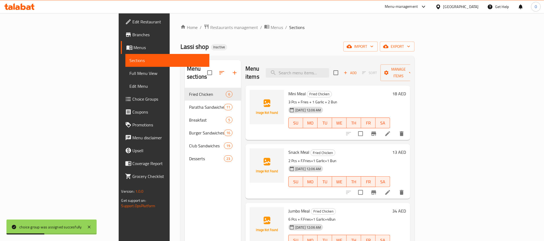
click at [130, 71] on span "Full Menu View" at bounding box center [167, 73] width 75 height 6
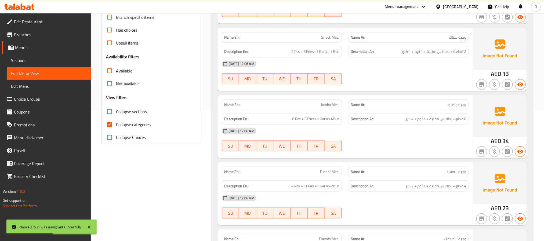
scroll to position [201, 0]
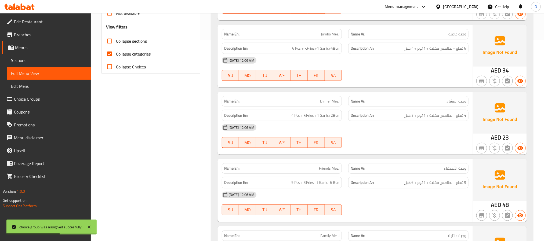
click at [145, 59] on label "Collapse categories" at bounding box center [127, 54] width 48 height 13
click at [116, 59] on input "Collapse categories" at bounding box center [109, 54] width 13 height 13
checkbox input "false"
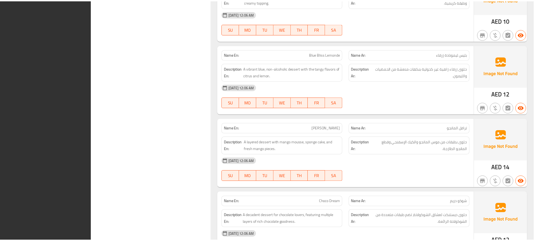
scroll to position [6433, 0]
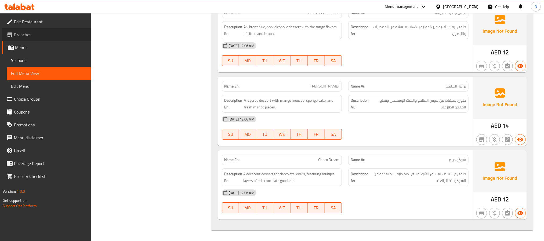
click at [27, 38] on span "Branches" at bounding box center [50, 34] width 72 height 6
